Goal: Check status: Check status

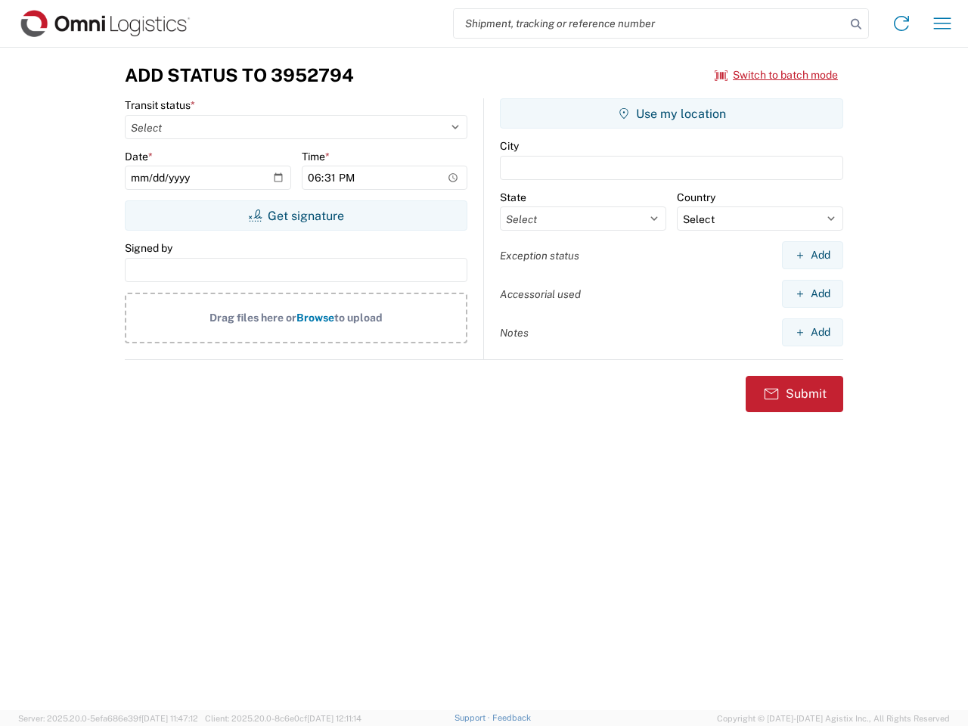
click at [650, 23] on input "search" at bounding box center [650, 23] width 392 height 29
click at [856, 24] on icon at bounding box center [856, 24] width 21 height 21
click at [902, 23] on icon at bounding box center [901, 23] width 24 height 24
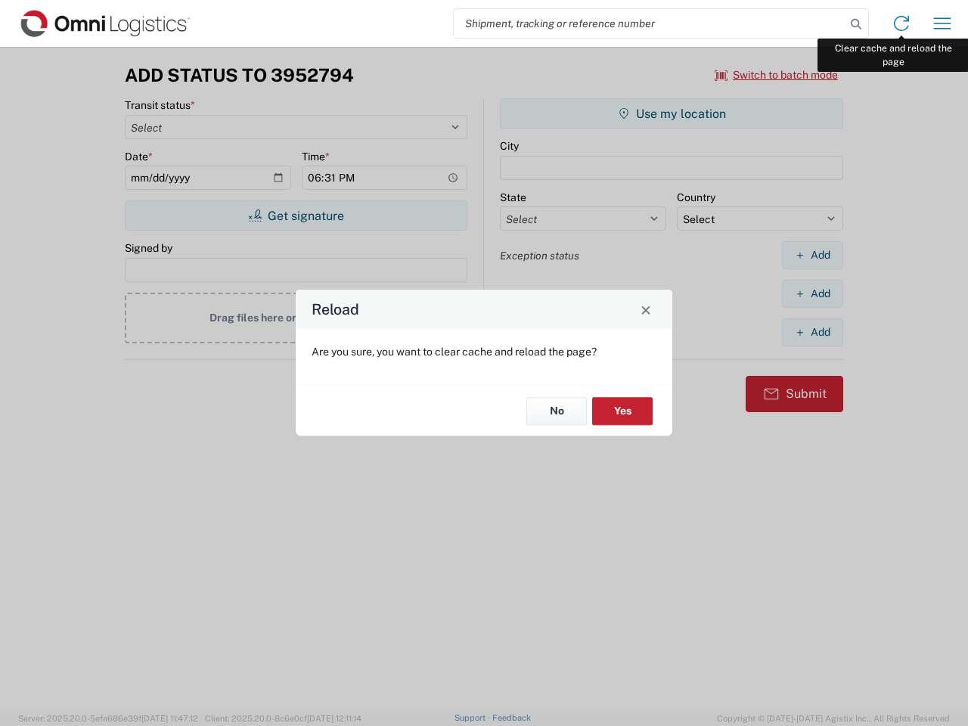
click at [942, 23] on div "Reload Are you sure, you want to clear cache and reload the page? No Yes" at bounding box center [484, 363] width 968 height 726
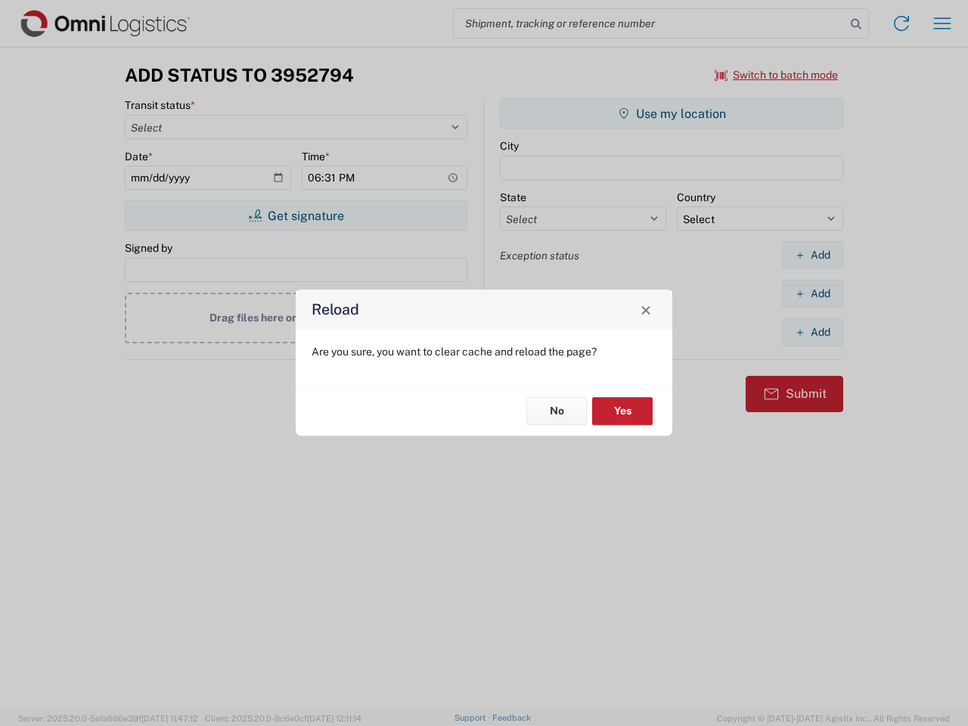
click at [777, 75] on div "Reload Are you sure, you want to clear cache and reload the page? No Yes" at bounding box center [484, 363] width 968 height 726
click at [296, 216] on div "Reload Are you sure, you want to clear cache and reload the page? No Yes" at bounding box center [484, 363] width 968 height 726
click at [672, 113] on div "Reload Are you sure, you want to clear cache and reload the page? No Yes" at bounding box center [484, 363] width 968 height 726
click at [812, 255] on div "Reload Are you sure, you want to clear cache and reload the page? No Yes" at bounding box center [484, 363] width 968 height 726
click at [812, 293] on div "Reload Are you sure, you want to clear cache and reload the page? No Yes" at bounding box center [484, 363] width 968 height 726
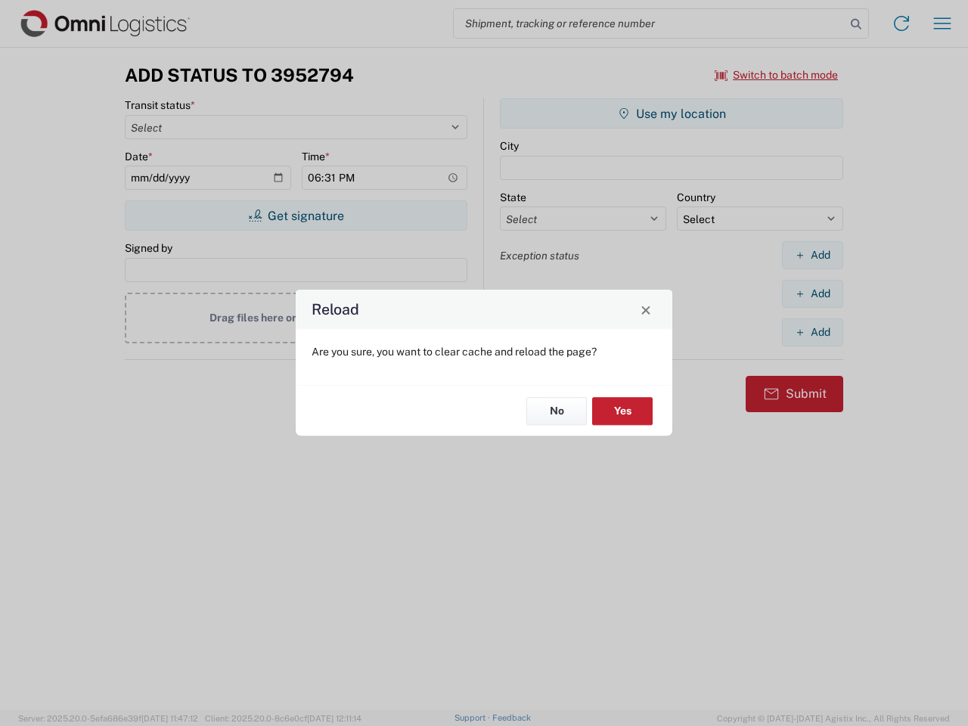
click at [812, 332] on div "Reload Are you sure, you want to clear cache and reload the page? No Yes" at bounding box center [484, 363] width 968 height 726
